Goal: Information Seeking & Learning: Learn about a topic

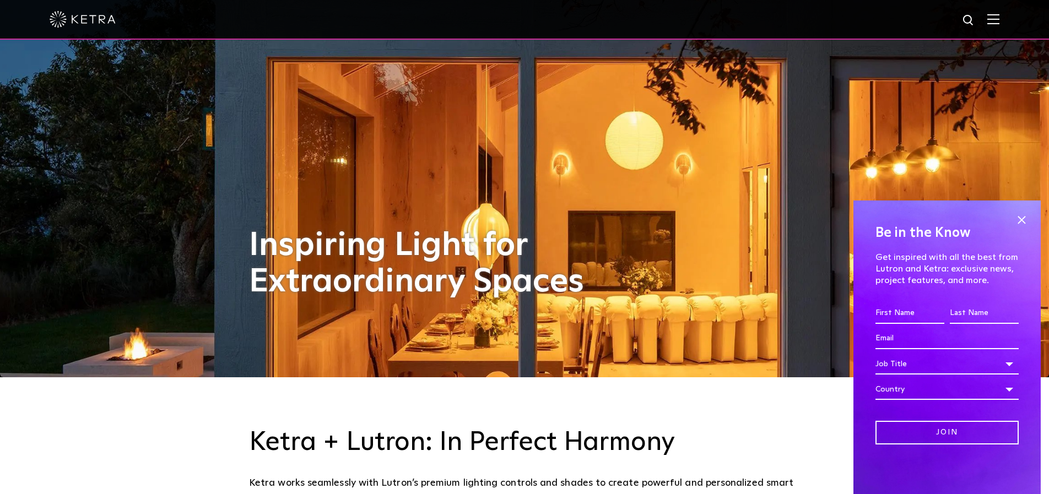
scroll to position [119, 0]
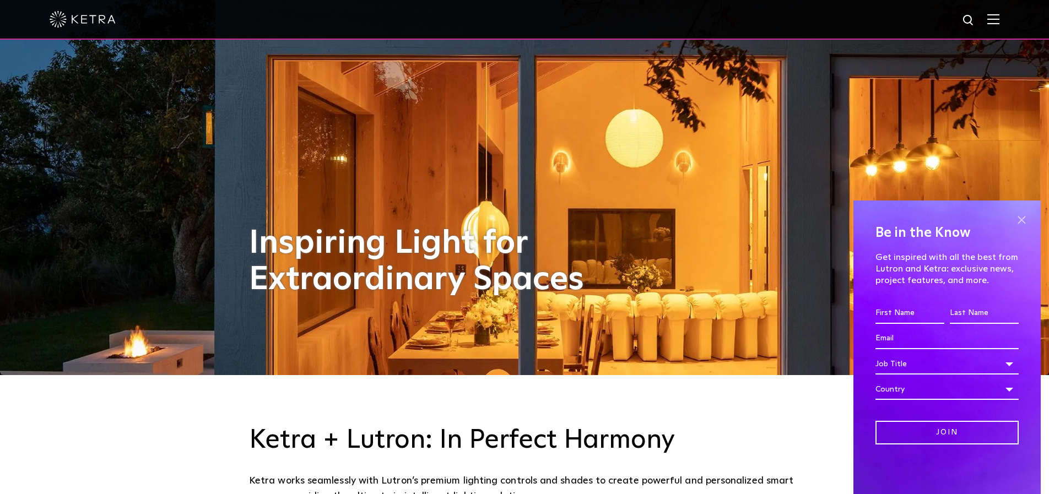
click at [1015, 218] on span at bounding box center [1021, 220] width 17 height 17
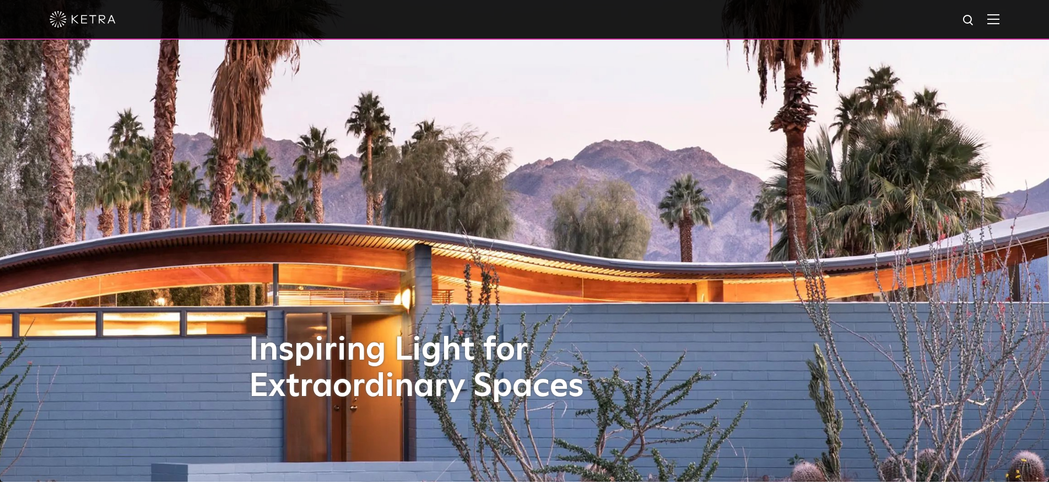
scroll to position [0, 0]
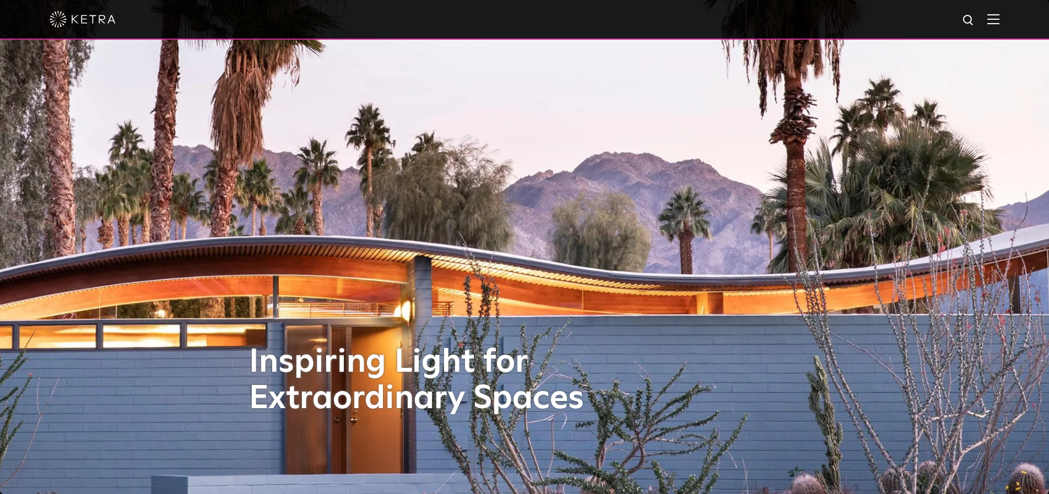
click at [998, 12] on div at bounding box center [525, 19] width 950 height 39
click at [995, 17] on img at bounding box center [993, 19] width 12 height 10
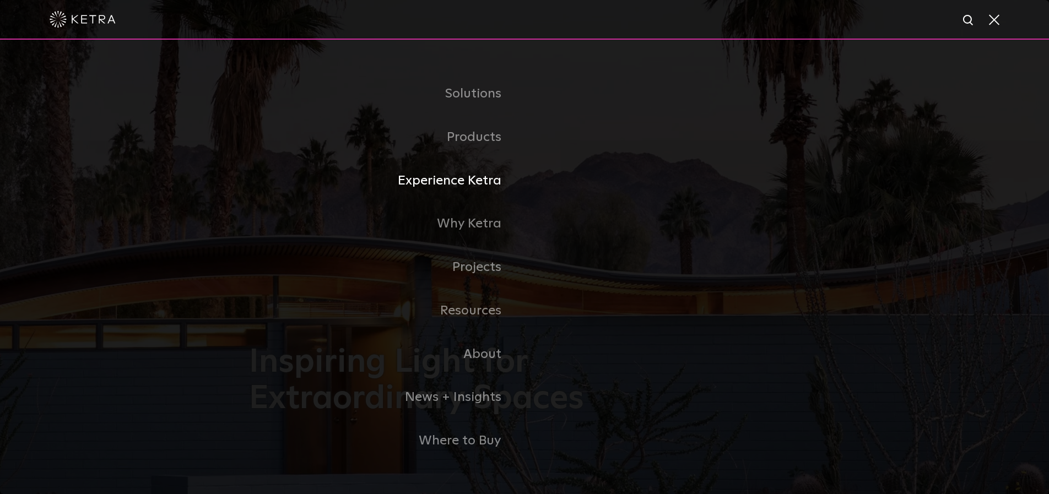
click at [466, 175] on link "Experience Ketra" at bounding box center [386, 181] width 275 height 44
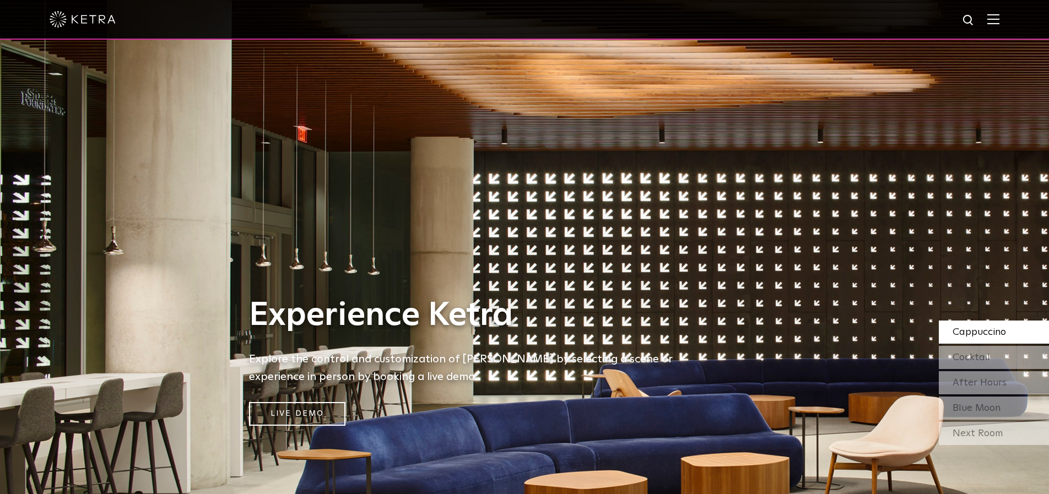
click at [995, 13] on div at bounding box center [525, 19] width 950 height 39
click at [993, 20] on img at bounding box center [993, 19] width 12 height 10
